Goal: Transaction & Acquisition: Purchase product/service

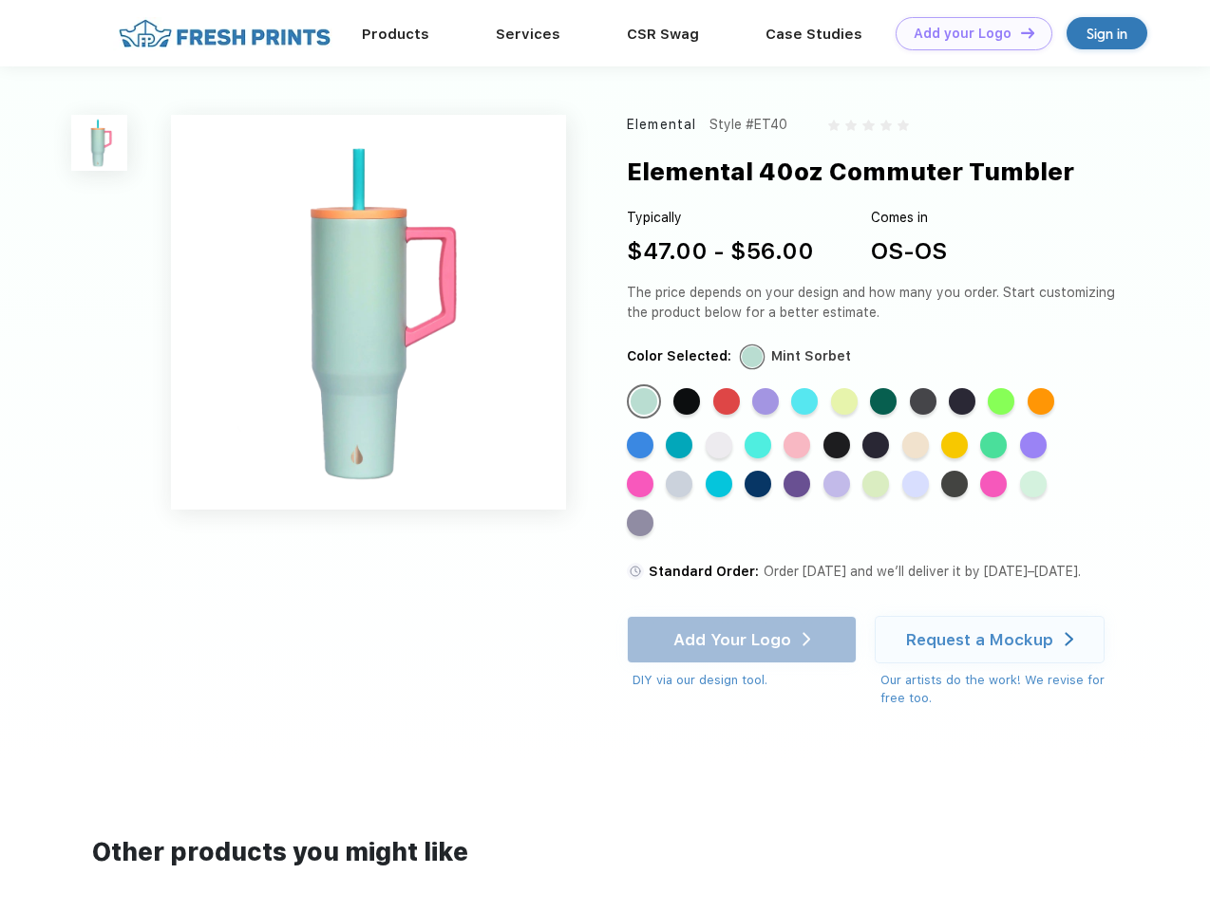
click at [967, 33] on link "Add your Logo Design Tool" at bounding box center [973, 33] width 157 height 33
click at [0, 0] on div "Design Tool" at bounding box center [0, 0] width 0 height 0
click at [1019, 32] on link "Add your Logo Design Tool" at bounding box center [973, 33] width 157 height 33
click at [100, 142] on img at bounding box center [99, 143] width 56 height 56
click at [646, 403] on div "Standard Color" at bounding box center [643, 401] width 27 height 27
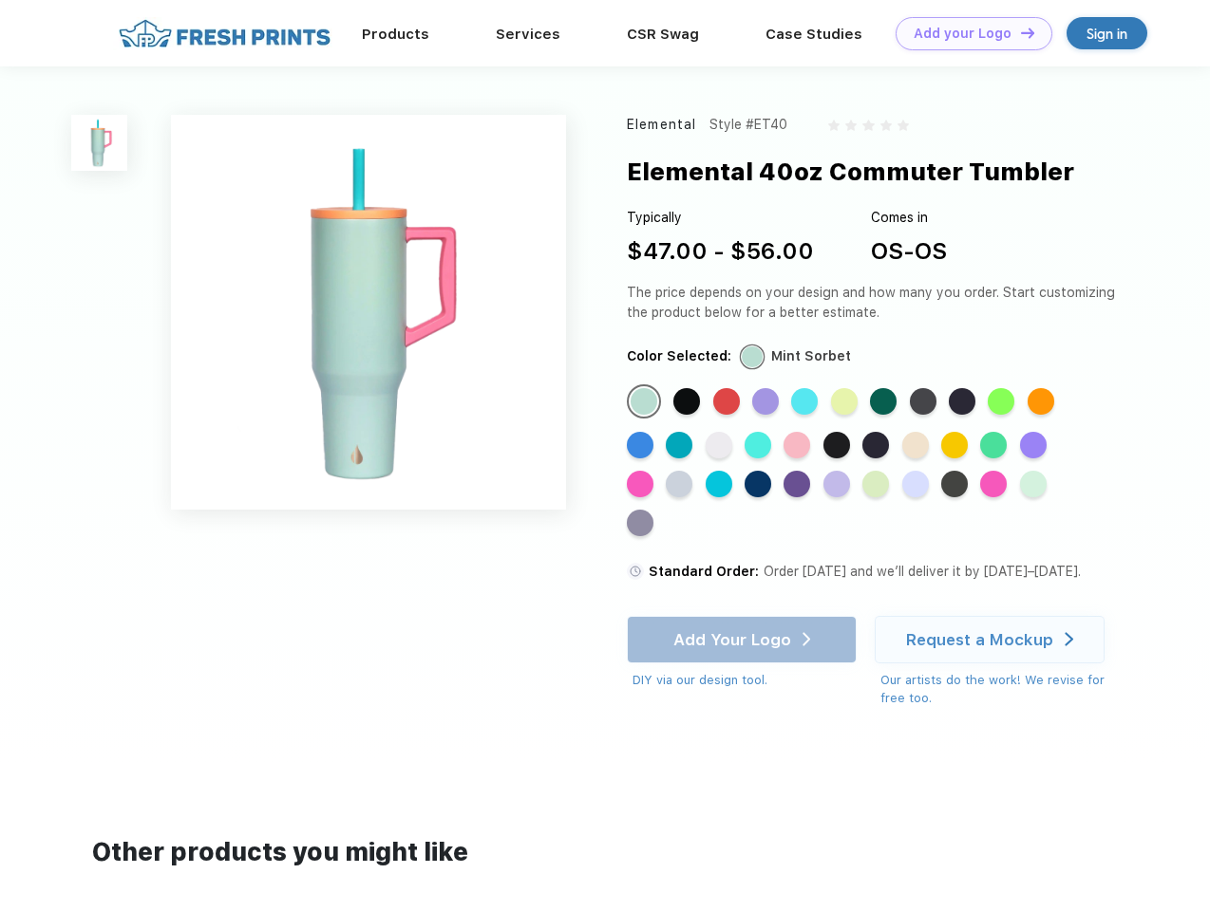
click at [688, 403] on div "Standard Color" at bounding box center [686, 401] width 27 height 27
click at [728, 403] on div "Standard Color" at bounding box center [726, 401] width 27 height 27
click at [767, 403] on div "Standard Color" at bounding box center [765, 401] width 27 height 27
click at [806, 403] on div "Standard Color" at bounding box center [804, 401] width 27 height 27
click at [846, 403] on div "Standard Color" at bounding box center [844, 401] width 27 height 27
